Goal: Book appointment/travel/reservation

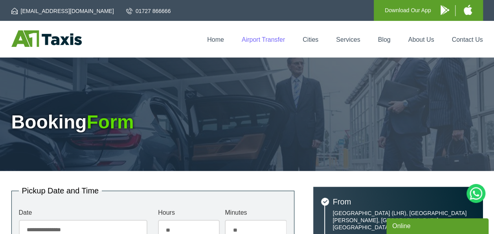
click at [273, 40] on link "Airport Transfer" at bounding box center [263, 39] width 43 height 7
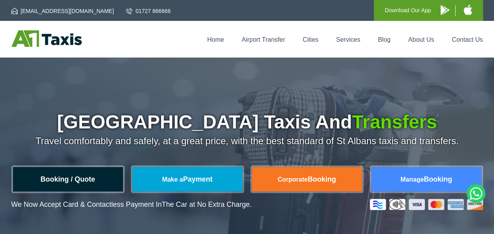
click at [79, 179] on link "Booking / Quote" at bounding box center [68, 179] width 110 height 24
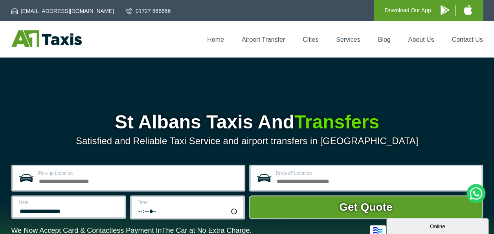
click at [170, 180] on input "Pick-up Location" at bounding box center [138, 179] width 201 height 9
type input "*"
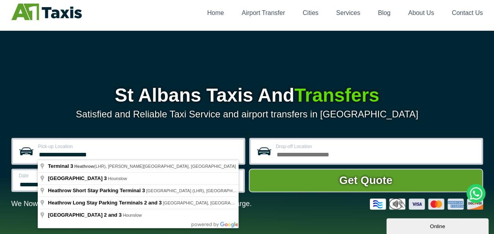
scroll to position [39, 0]
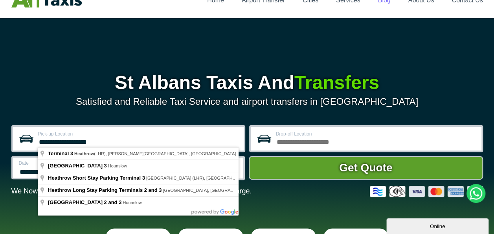
type input "**********"
